Goal: Task Accomplishment & Management: Use online tool/utility

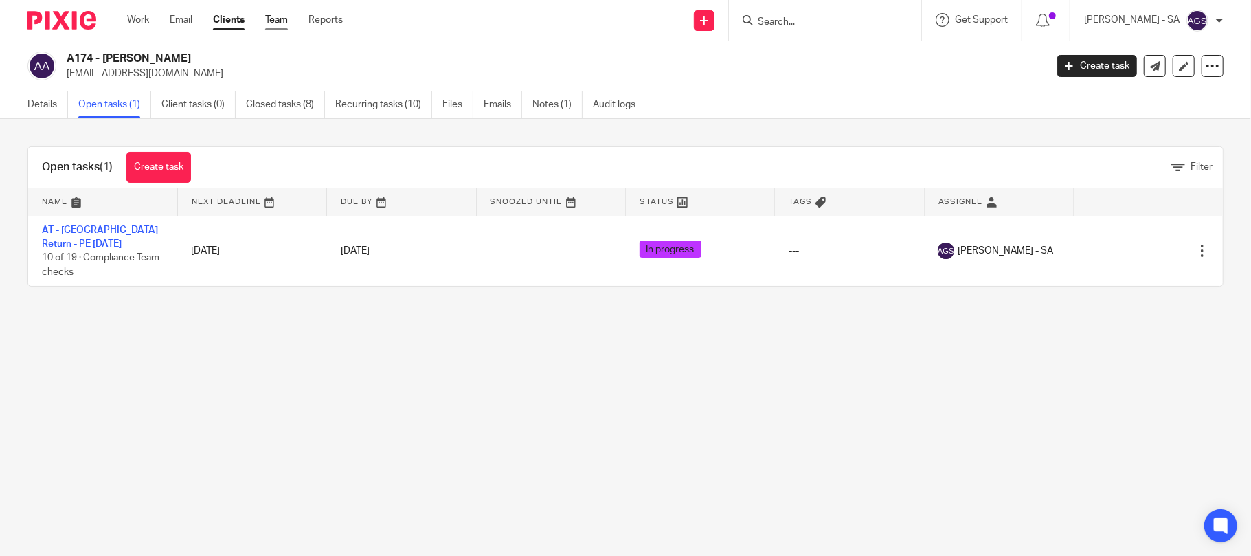
click at [279, 18] on link "Team" at bounding box center [276, 20] width 23 height 14
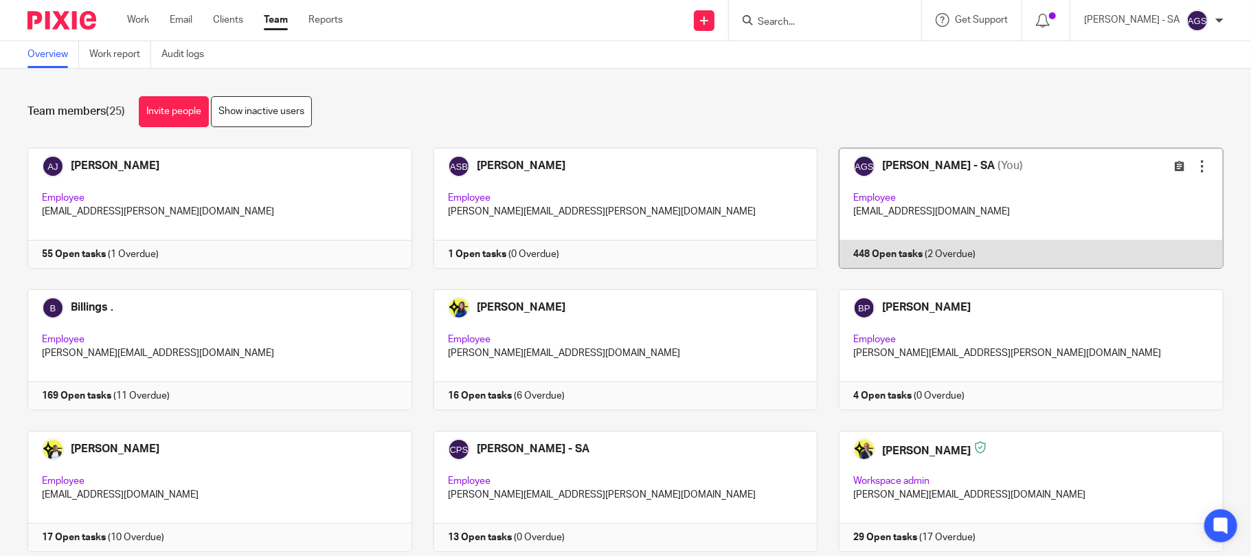
click at [987, 226] on link at bounding box center [1021, 208] width 406 height 121
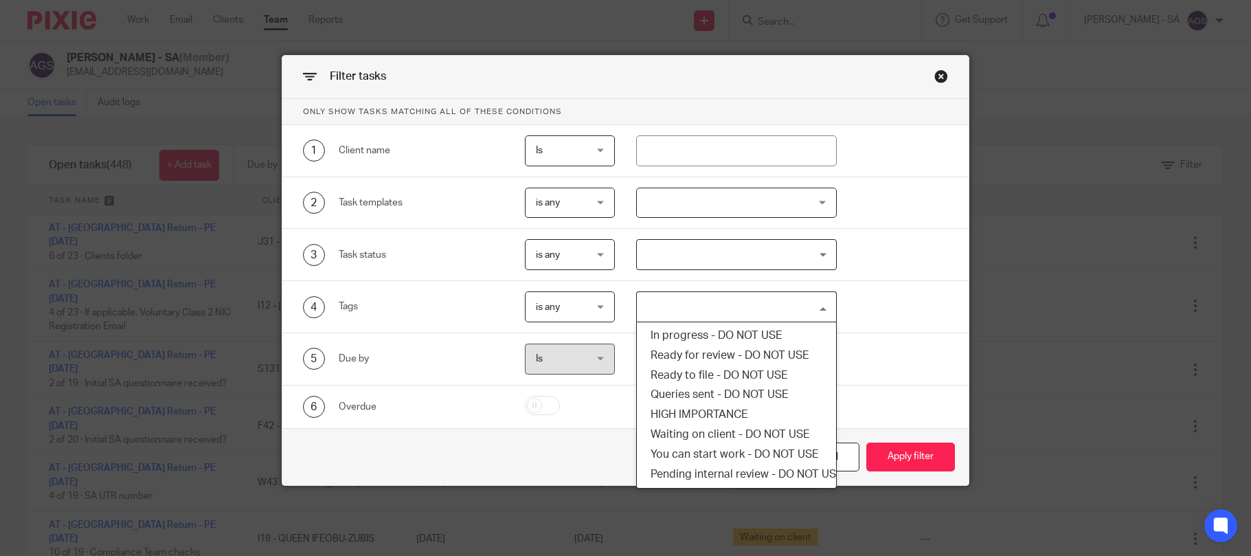
click at [671, 301] on input "Search for option" at bounding box center [733, 307] width 190 height 24
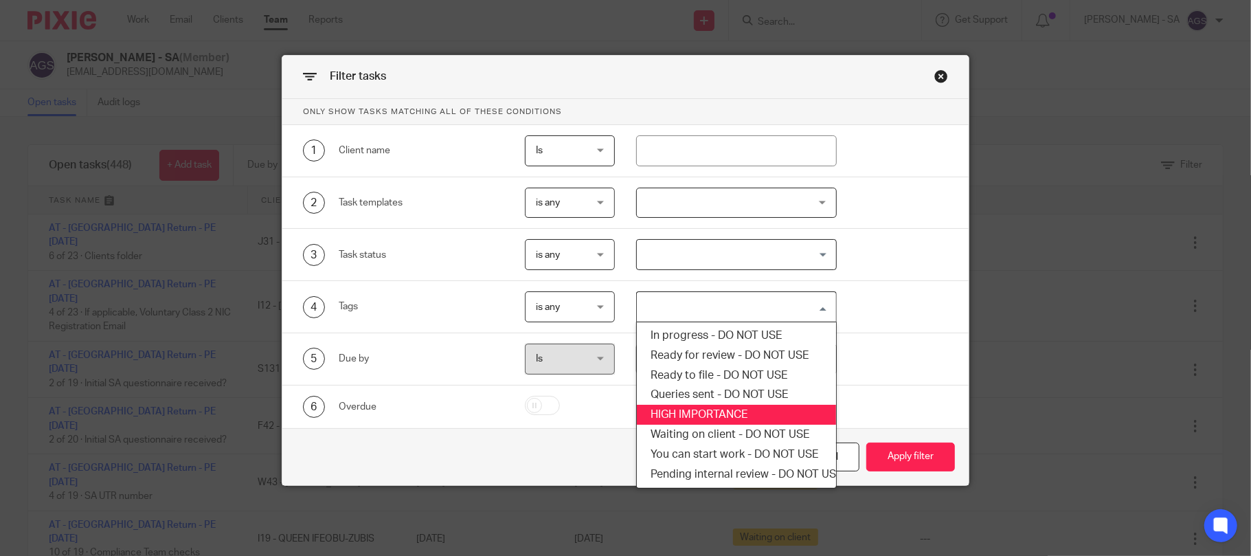
click at [677, 410] on li "HIGH IMPORTANCE" at bounding box center [736, 415] width 199 height 20
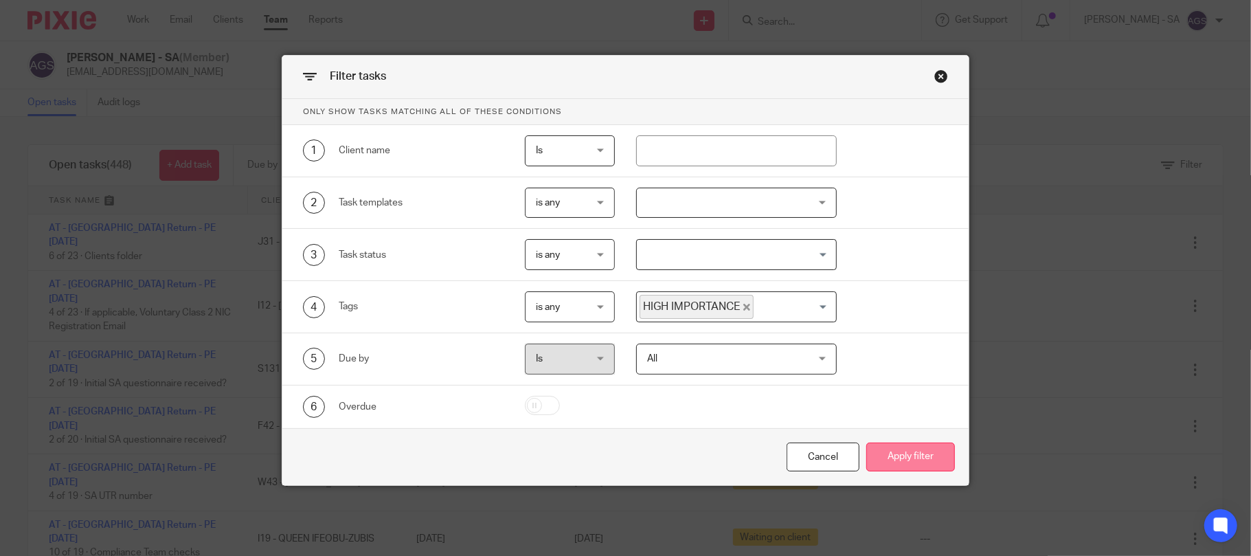
click at [919, 466] on button "Apply filter" at bounding box center [911, 458] width 89 height 30
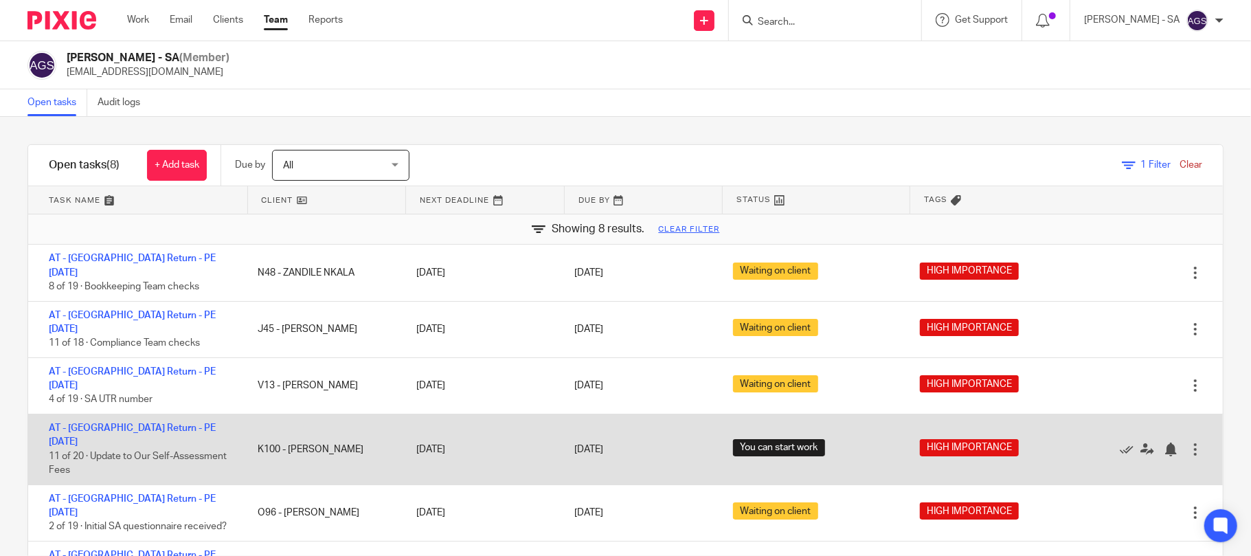
scroll to position [74, 0]
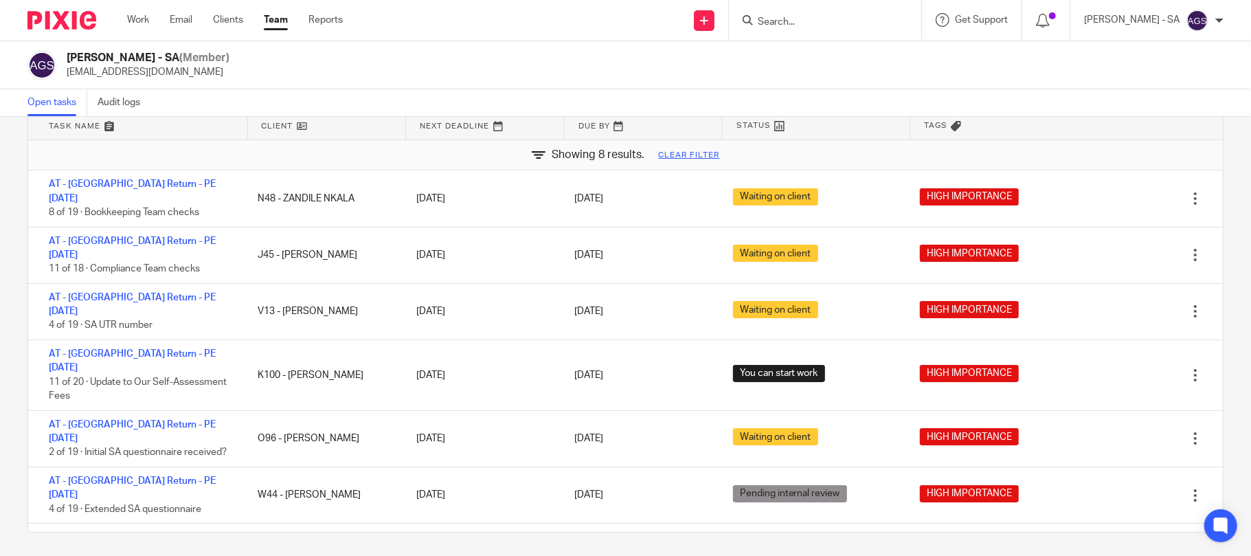
click at [14, 449] on div "Filter tasks Only show tasks matching all of these conditions 1 Client name Is …" at bounding box center [625, 336] width 1251 height 439
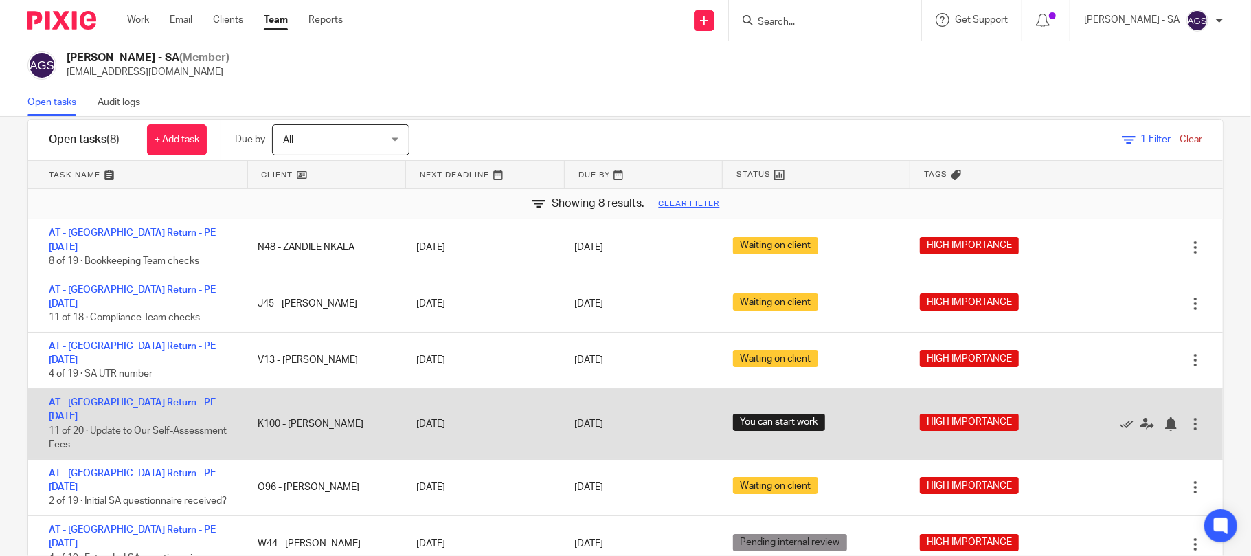
scroll to position [0, 0]
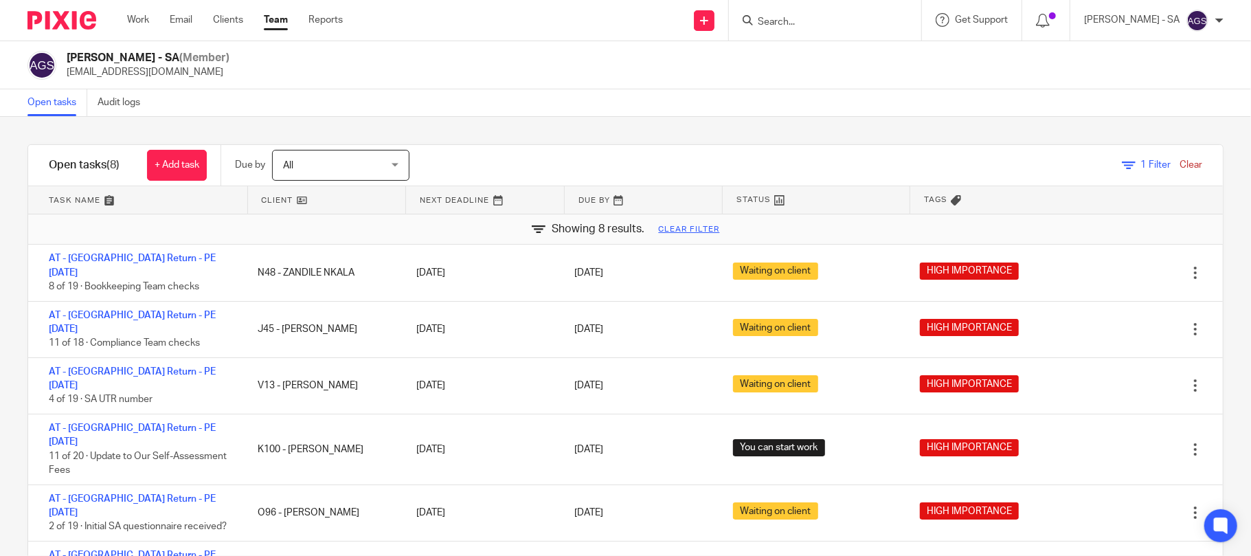
click at [905, 83] on div "[PERSON_NAME] - SA (Member) [EMAIL_ADDRESS][DOMAIN_NAME]" at bounding box center [625, 65] width 1251 height 48
click at [1180, 166] on link "Clear" at bounding box center [1191, 165] width 23 height 10
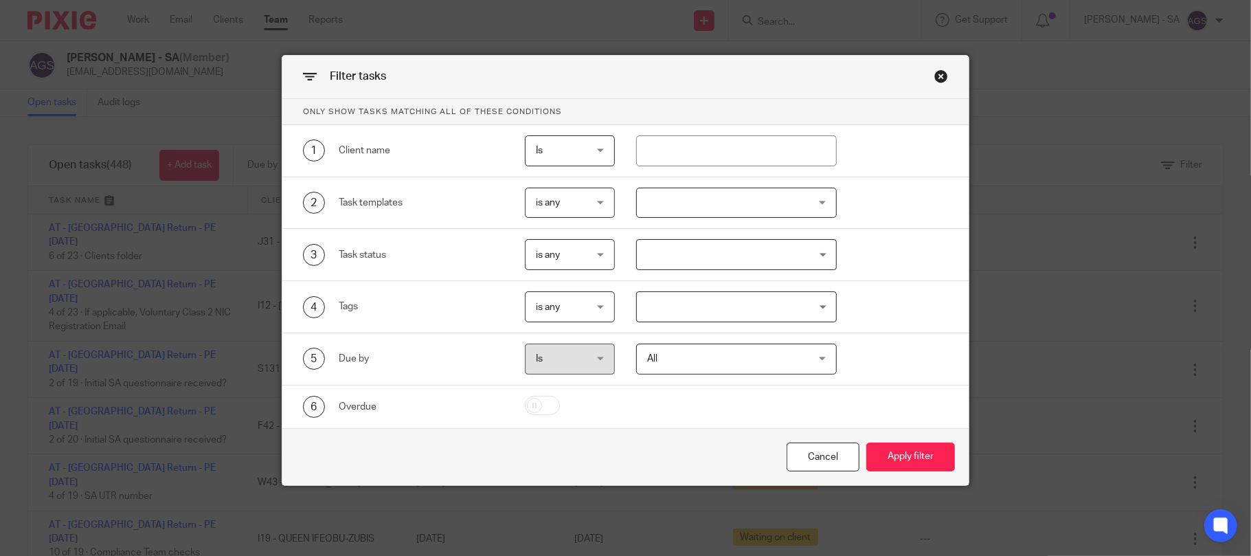
click at [652, 252] on input "Search for option" at bounding box center [733, 255] width 190 height 24
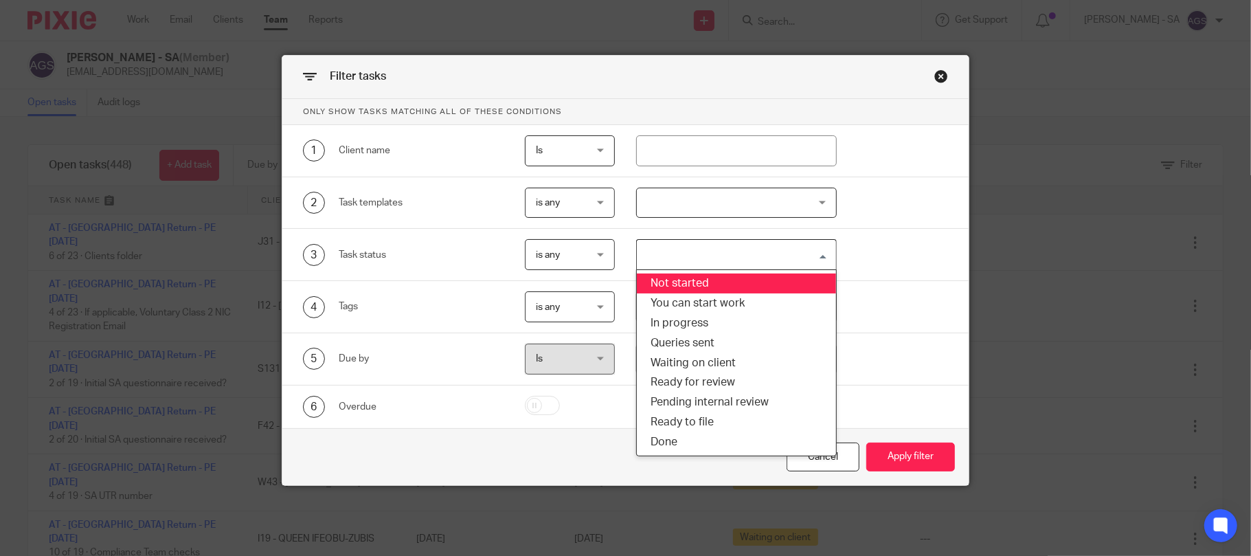
click at [935, 81] on div "Close this dialog window" at bounding box center [942, 76] width 14 height 14
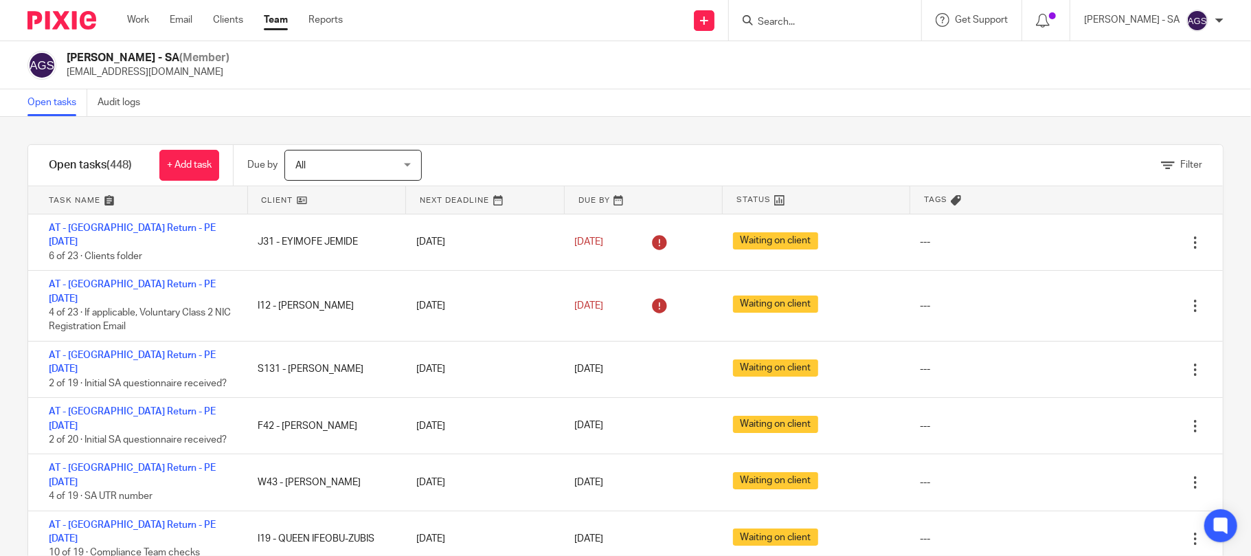
click at [565, 82] on div "Anjali Gamit - SA (Member) anjali.gamit@confiancebizsol.in" at bounding box center [625, 65] width 1251 height 48
click at [1161, 165] on link "Filter" at bounding box center [1181, 165] width 41 height 10
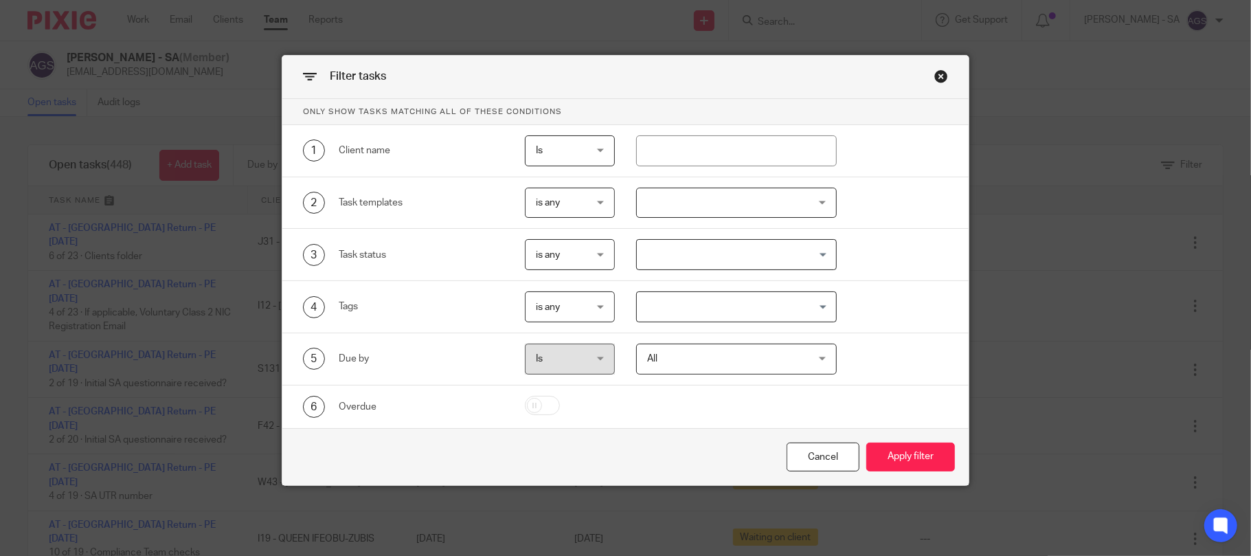
click at [665, 259] on input "Search for option" at bounding box center [733, 255] width 190 height 24
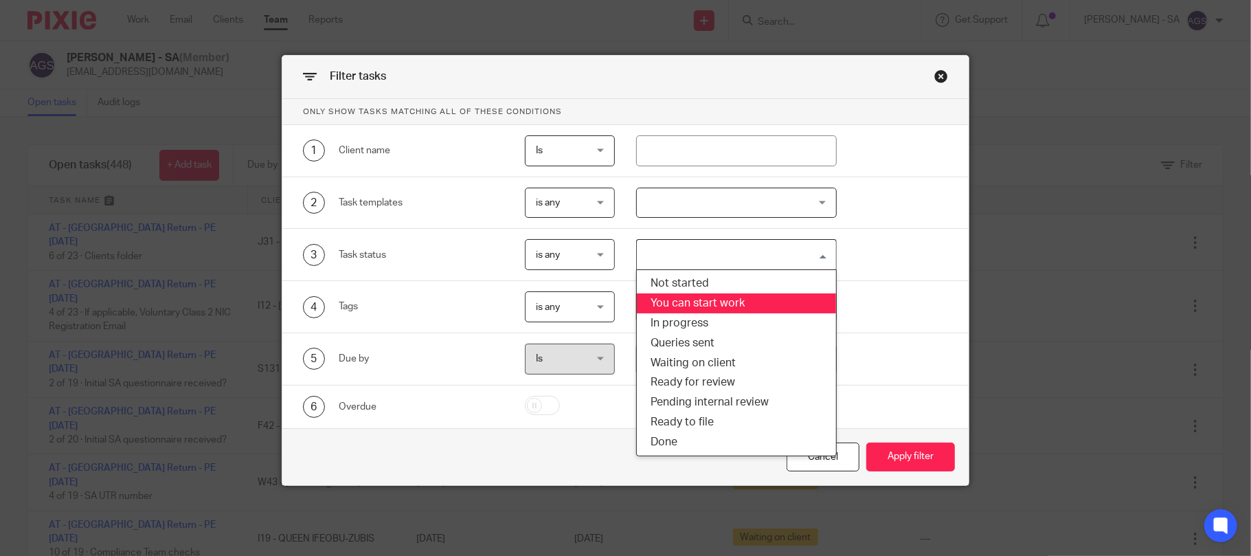
click at [663, 308] on li "You can start work" at bounding box center [736, 303] width 199 height 20
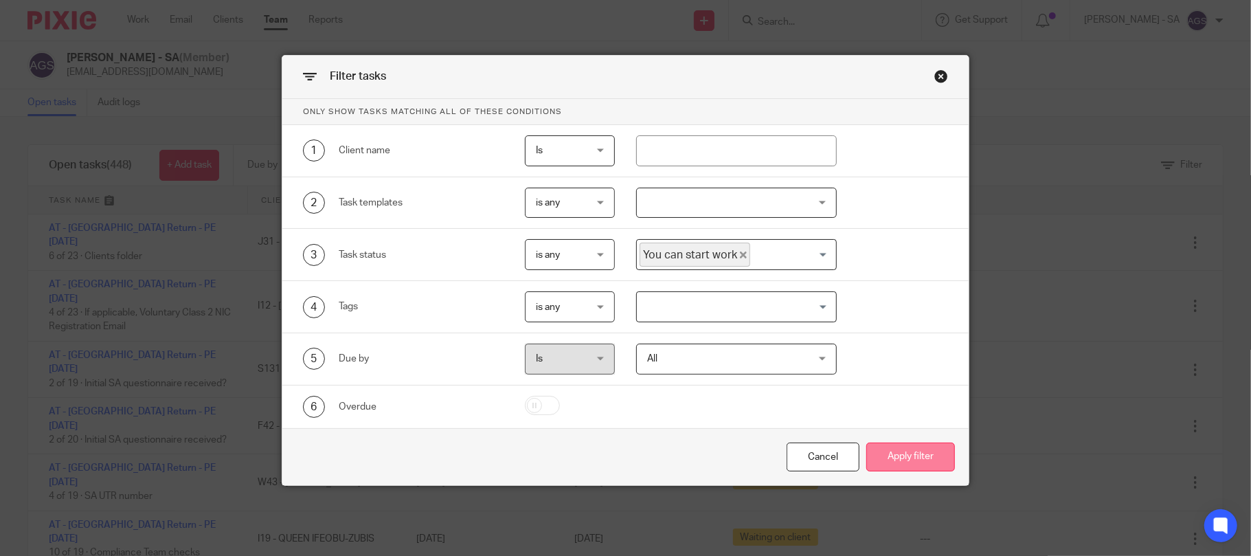
click at [930, 451] on button "Apply filter" at bounding box center [911, 458] width 89 height 30
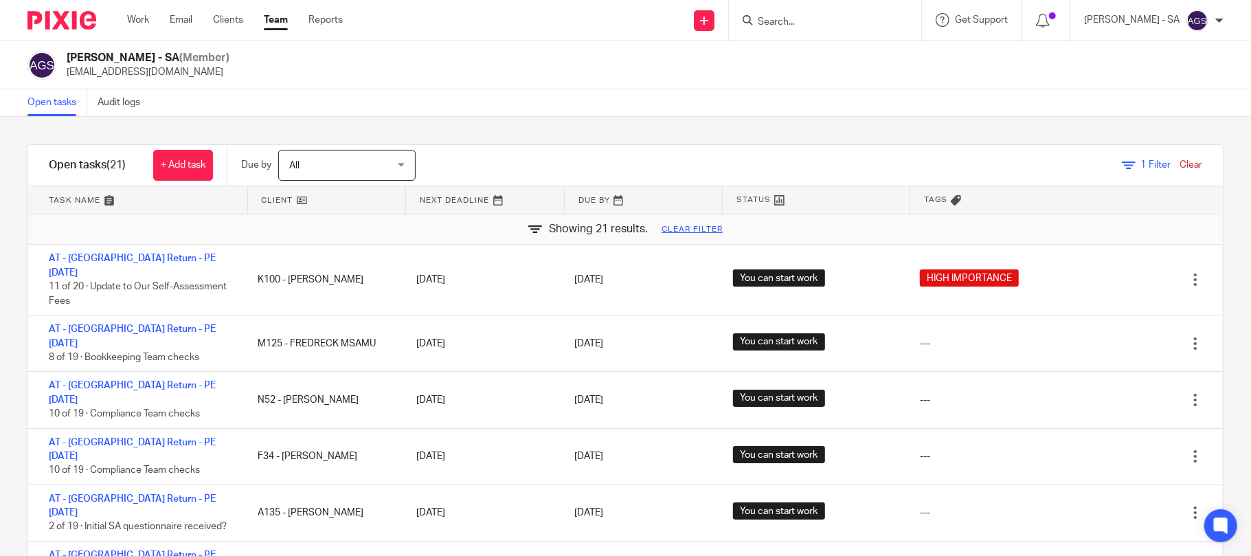
click at [825, 118] on div "Filter tasks Only show tasks matching all of these conditions 1 Client name Is …" at bounding box center [625, 336] width 1251 height 439
